Goal: Use online tool/utility: Utilize a website feature to perform a specific function

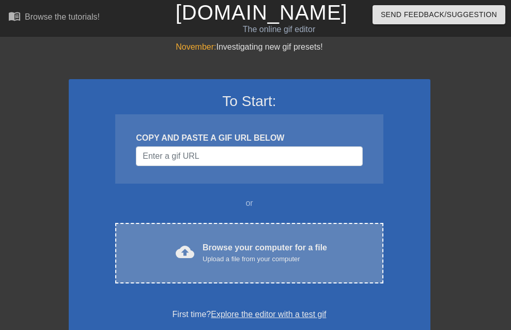
click at [268, 264] on div "Upload a file from your computer" at bounding box center [265, 259] width 125 height 10
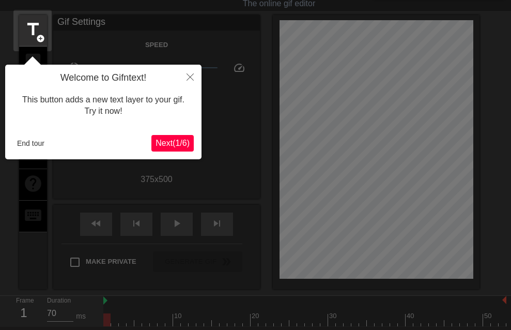
scroll to position [25, 0]
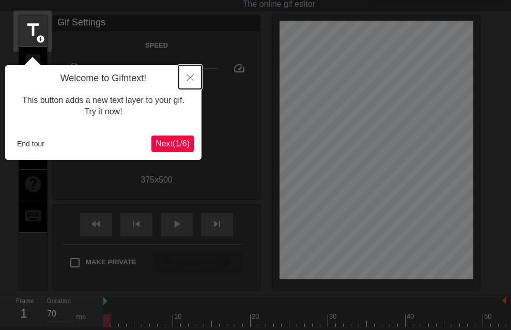
click at [191, 82] on button "Close" at bounding box center [190, 77] width 23 height 24
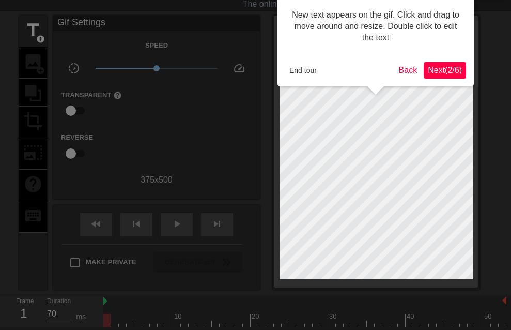
scroll to position [0, 0]
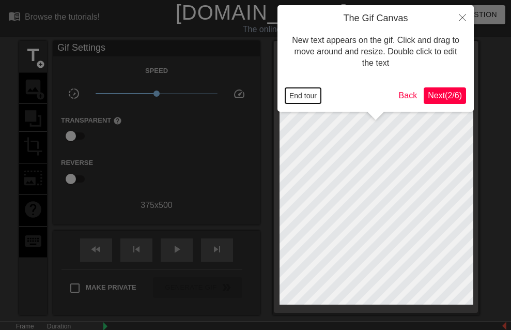
click at [307, 89] on button "End tour" at bounding box center [303, 95] width 36 height 15
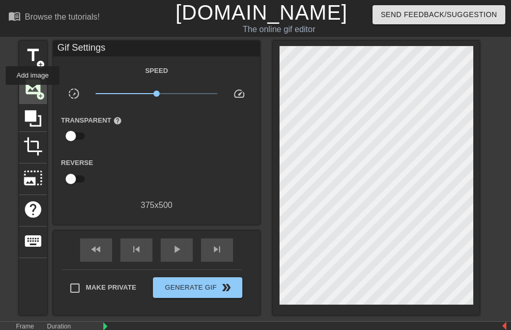
click at [33, 92] on span "image" at bounding box center [33, 87] width 20 height 20
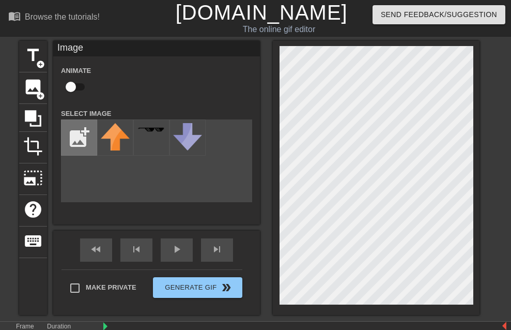
click at [76, 137] on input "file" at bounding box center [78, 137] width 35 height 35
type input "C:\fakepath\BNWO - Black.png"
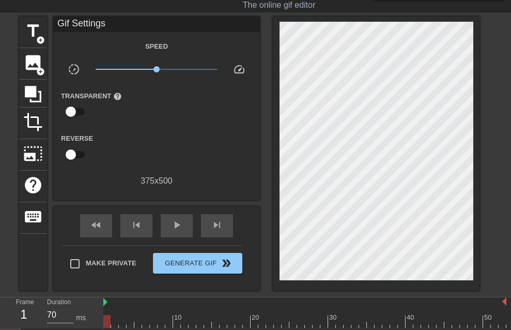
scroll to position [48, 0]
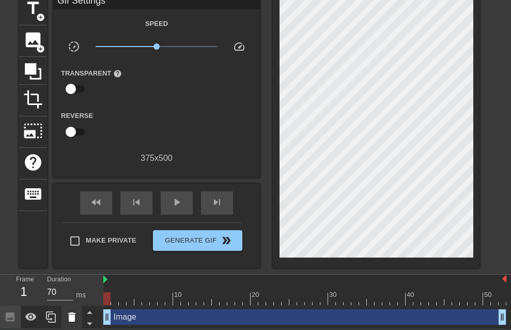
drag, startPoint x: 451, startPoint y: 316, endPoint x: 74, endPoint y: 318, distance: 376.7
click at [74, 318] on icon at bounding box center [71, 316] width 7 height 9
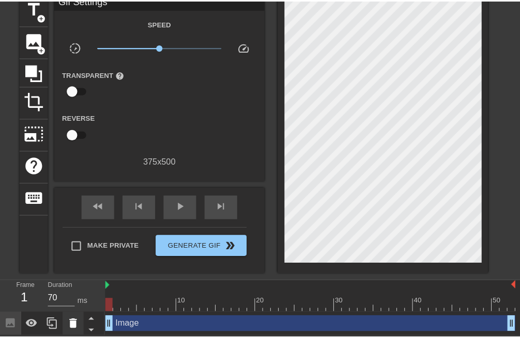
scroll to position [39, 0]
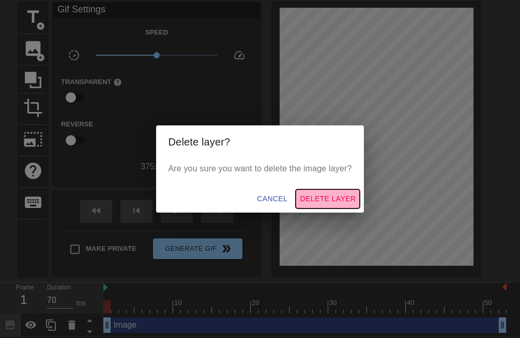
click at [323, 204] on span "Delete Layer" at bounding box center [328, 199] width 56 height 13
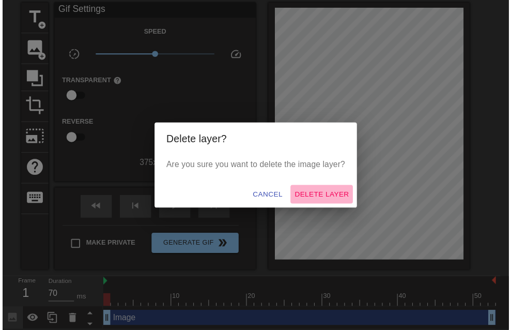
scroll to position [37, 0]
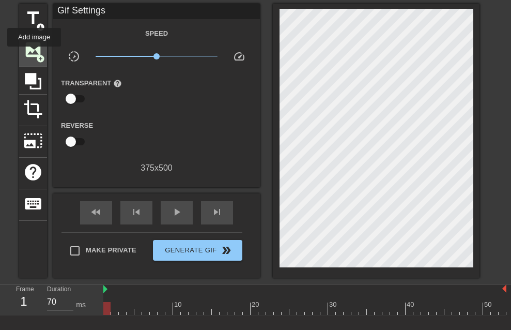
click at [34, 54] on span "image" at bounding box center [33, 50] width 20 height 20
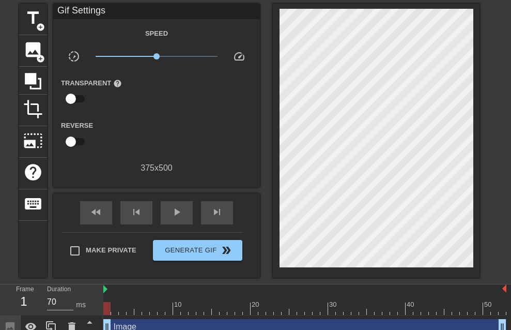
scroll to position [48, 0]
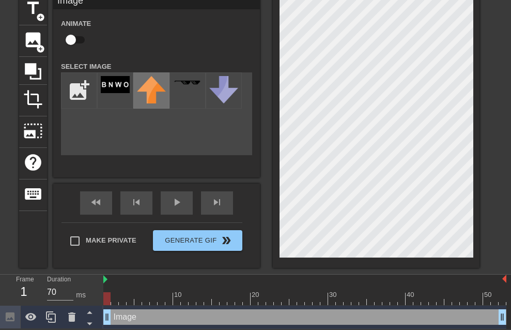
click at [146, 83] on img at bounding box center [151, 89] width 29 height 27
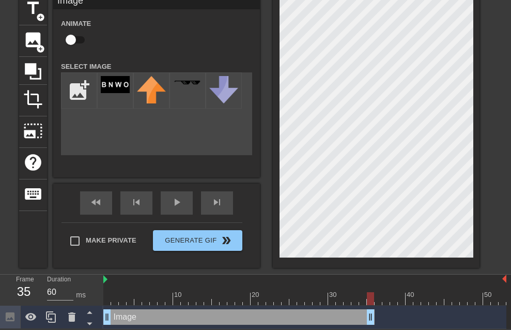
type input "30"
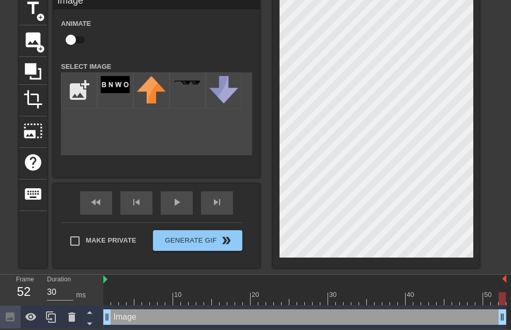
drag, startPoint x: 501, startPoint y: 314, endPoint x: 533, endPoint y: 307, distance: 33.2
click at [510, 307] on html "menu_book Browse the tutorials! Gifntext.com The online gif editor Send Feedbac…" at bounding box center [255, 141] width 511 height 376
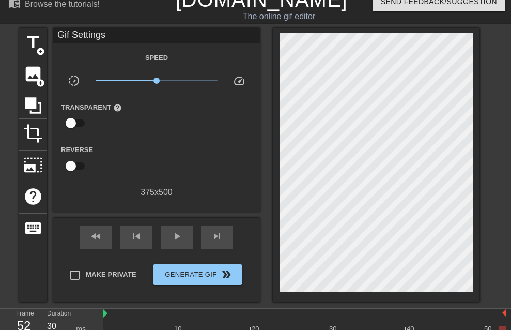
scroll to position [6, 0]
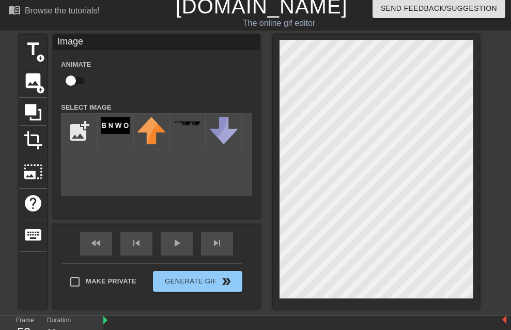
click at [149, 183] on div "title add_circle image add_circle crop photo_size_select_large help keyboard Im…" at bounding box center [249, 172] width 460 height 274
click at [113, 136] on div at bounding box center [115, 131] width 36 height 36
click at [108, 130] on img at bounding box center [115, 125] width 29 height 17
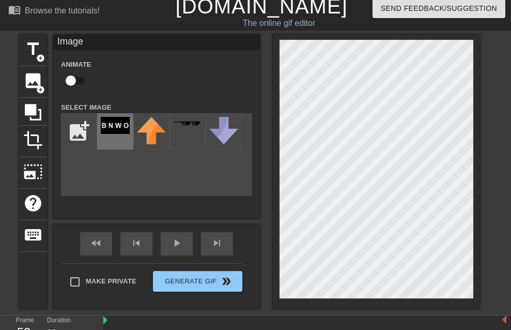
click at [108, 130] on img at bounding box center [115, 125] width 29 height 17
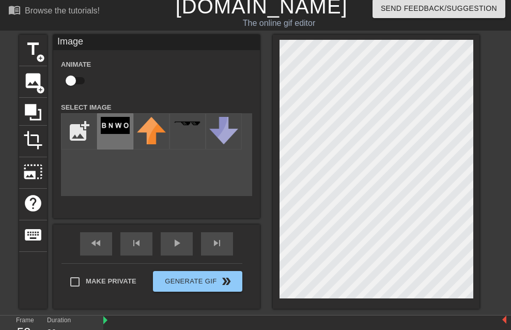
click at [108, 130] on img at bounding box center [115, 125] width 29 height 17
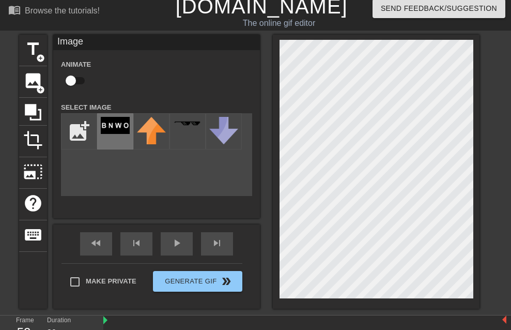
click at [108, 130] on img at bounding box center [115, 125] width 29 height 17
click at [201, 135] on div at bounding box center [187, 131] width 36 height 36
click at [370, 170] on div "title add_circle image add_circle crop photo_size_select_large help keyboard Im…" at bounding box center [249, 172] width 460 height 274
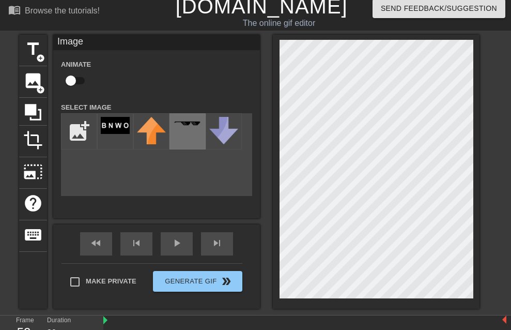
click at [184, 130] on div at bounding box center [187, 131] width 36 height 36
click at [341, 163] on div "title add_circle image add_circle crop photo_size_select_large help keyboard Im…" at bounding box center [249, 172] width 460 height 274
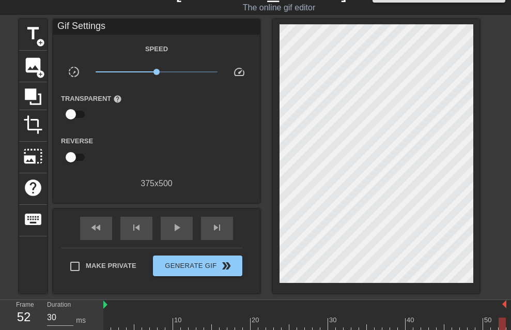
scroll to position [20, 0]
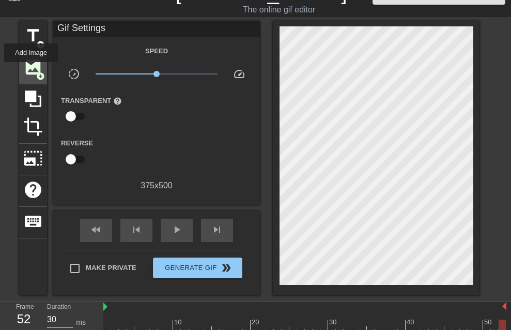
click at [31, 69] on span "image" at bounding box center [33, 67] width 20 height 20
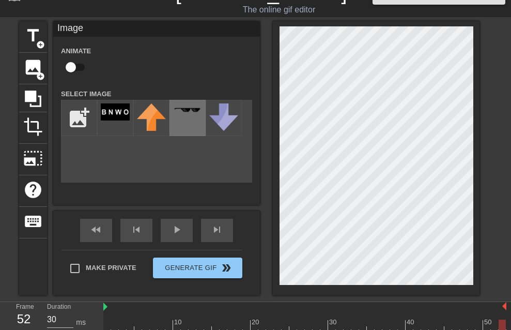
click at [181, 113] on img at bounding box center [187, 110] width 29 height 6
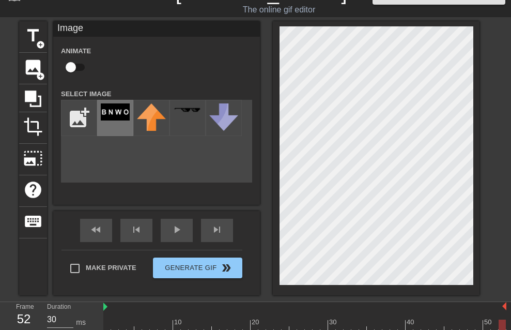
click at [125, 113] on img at bounding box center [115, 111] width 29 height 17
click at [510, 214] on html "menu_book Browse the tutorials! Gifntext.com The online gif editor Send Feedbac…" at bounding box center [255, 179] width 511 height 399
click at [510, 166] on html "menu_book Browse the tutorials! Gifntext.com The online gif editor Send Feedbac…" at bounding box center [255, 179] width 511 height 399
click at [309, 25] on div at bounding box center [376, 158] width 207 height 274
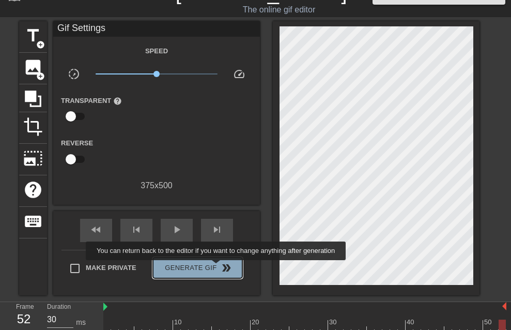
click at [217, 267] on span "Generate Gif double_arrow" at bounding box center [197, 267] width 81 height 12
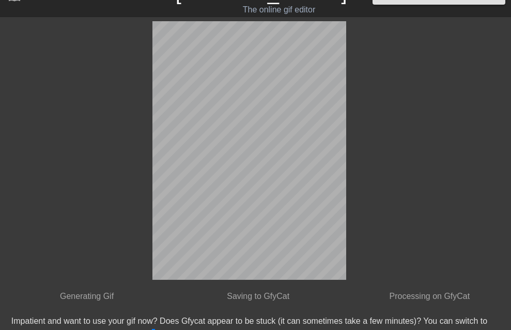
scroll to position [0, 0]
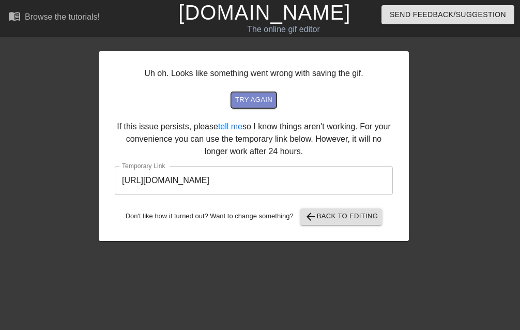
click at [264, 105] on span "try again" at bounding box center [253, 100] width 37 height 12
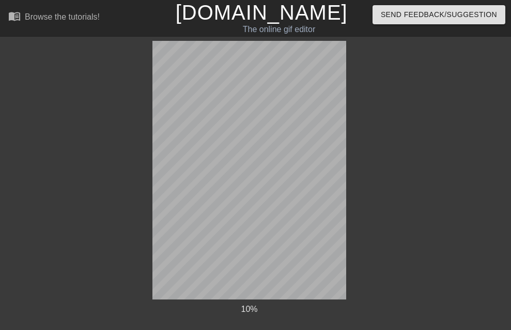
scroll to position [29, 0]
